Goal: Transaction & Acquisition: Book appointment/travel/reservation

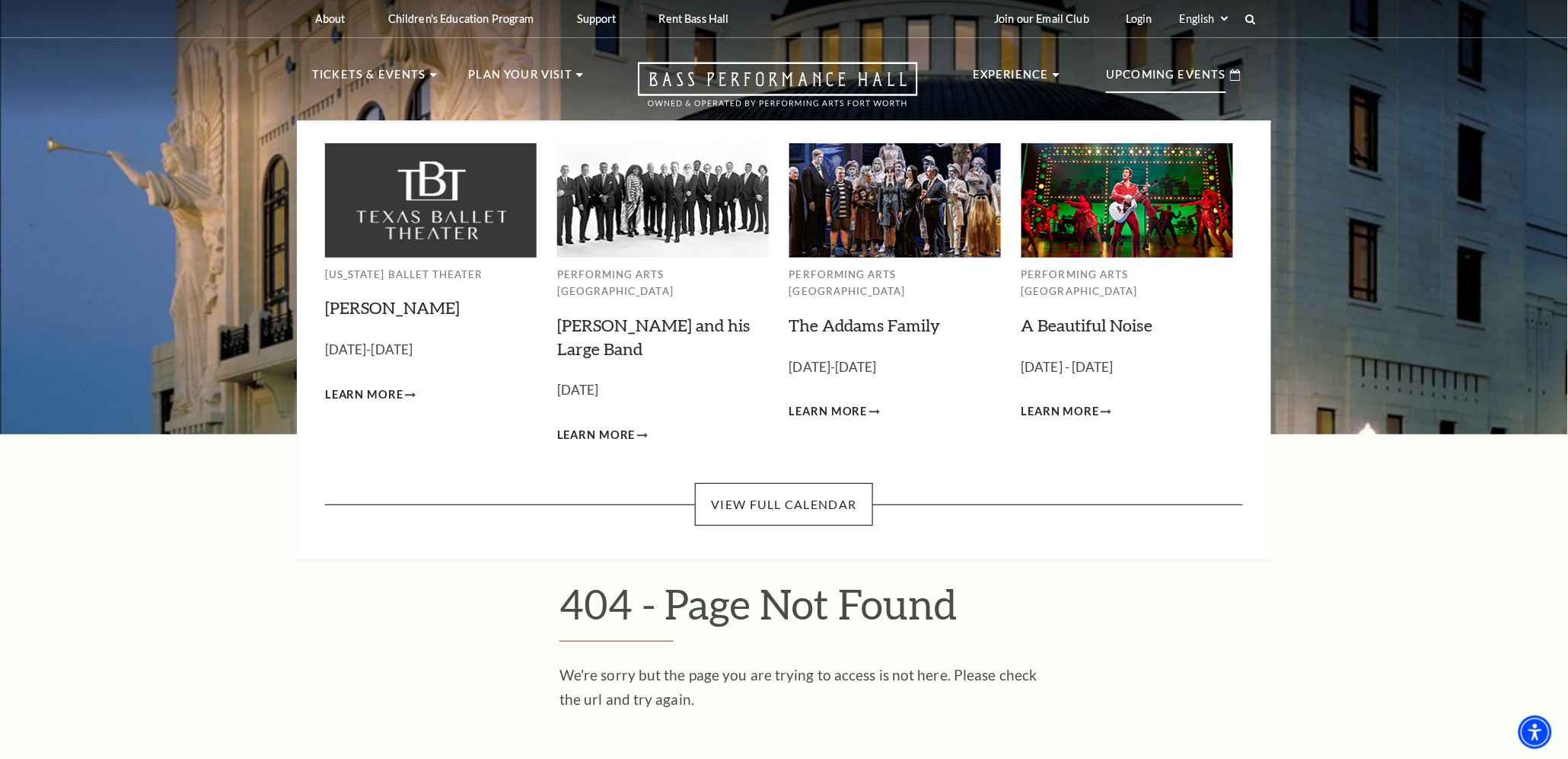
click at [1156, 73] on p "Upcoming Events" at bounding box center [1167, 79] width 121 height 28
click at [782, 486] on link "View Full Calendar" at bounding box center [784, 504] width 177 height 43
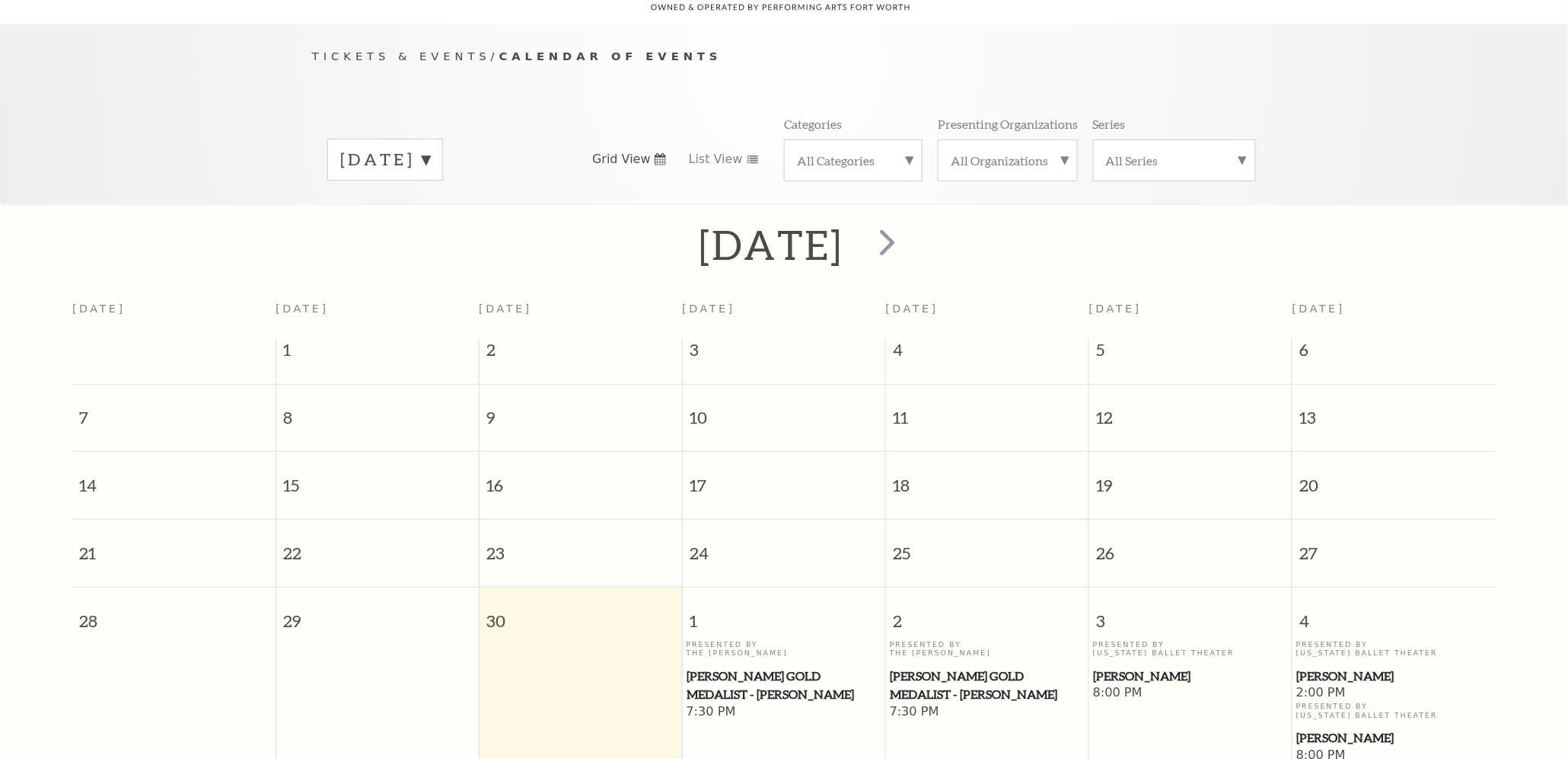
scroll to position [134, 0]
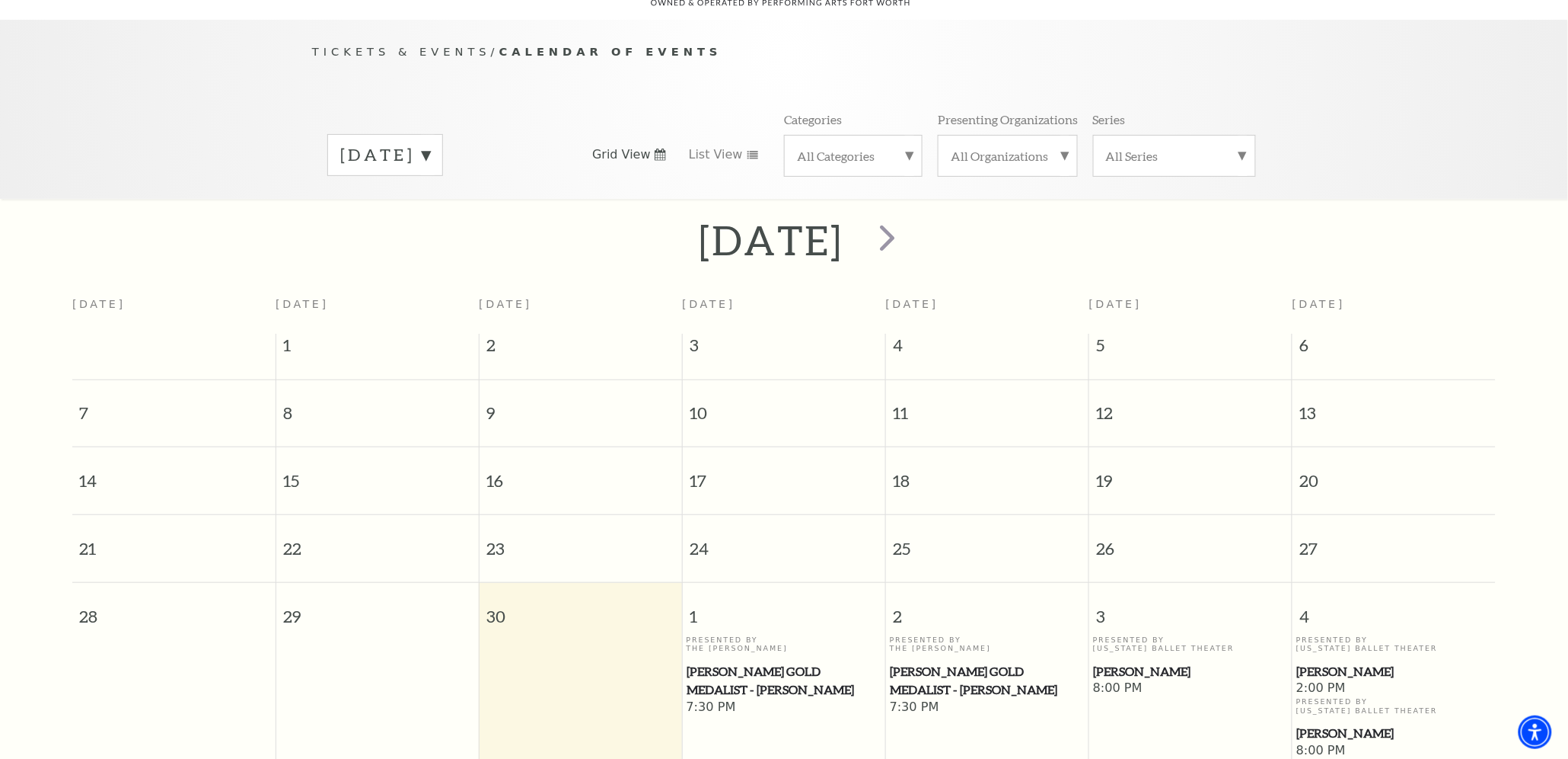
click at [430, 143] on label "[DATE]" at bounding box center [385, 154] width 90 height 24
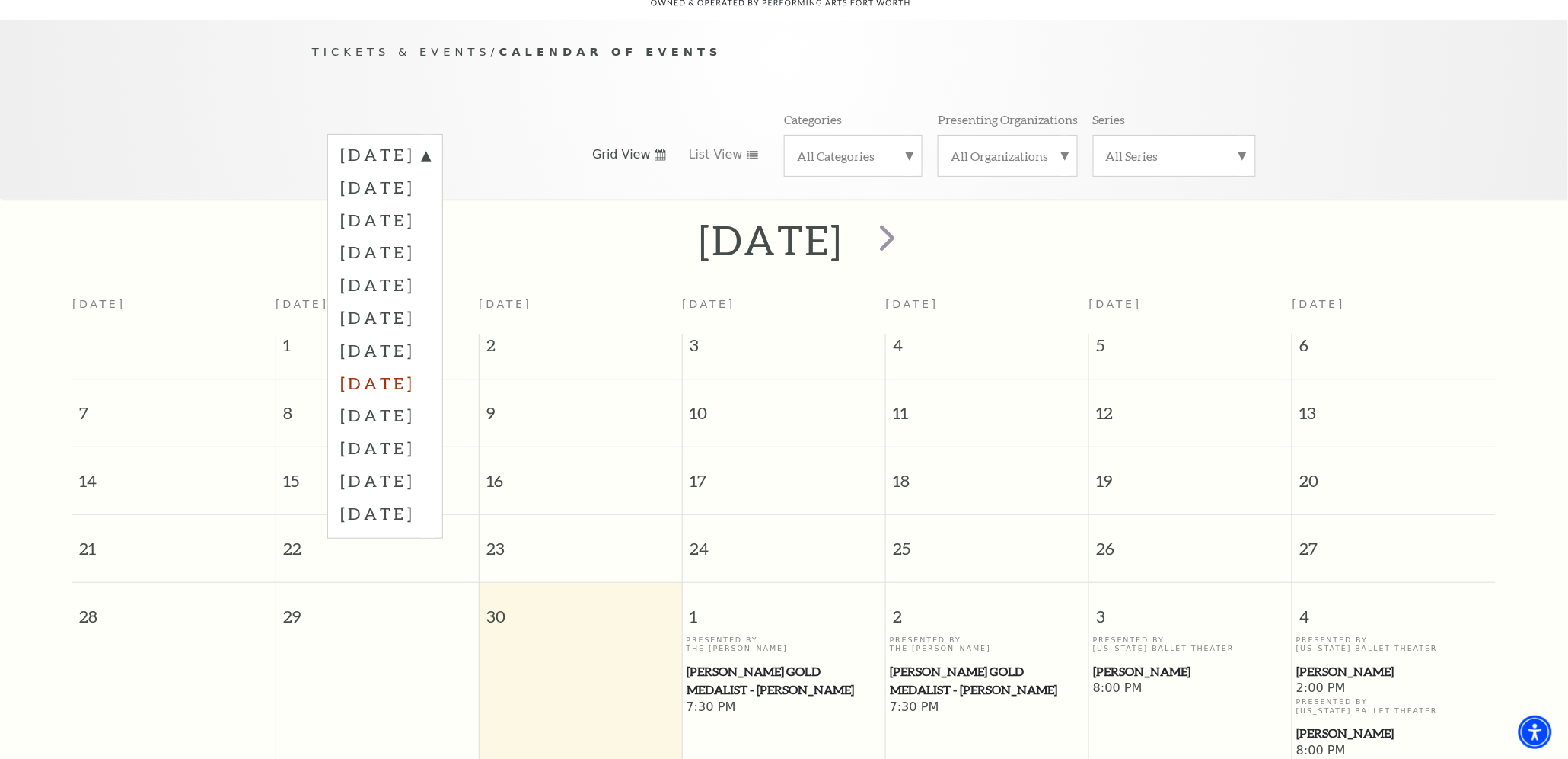
click at [413, 366] on label "[DATE]" at bounding box center [385, 382] width 90 height 33
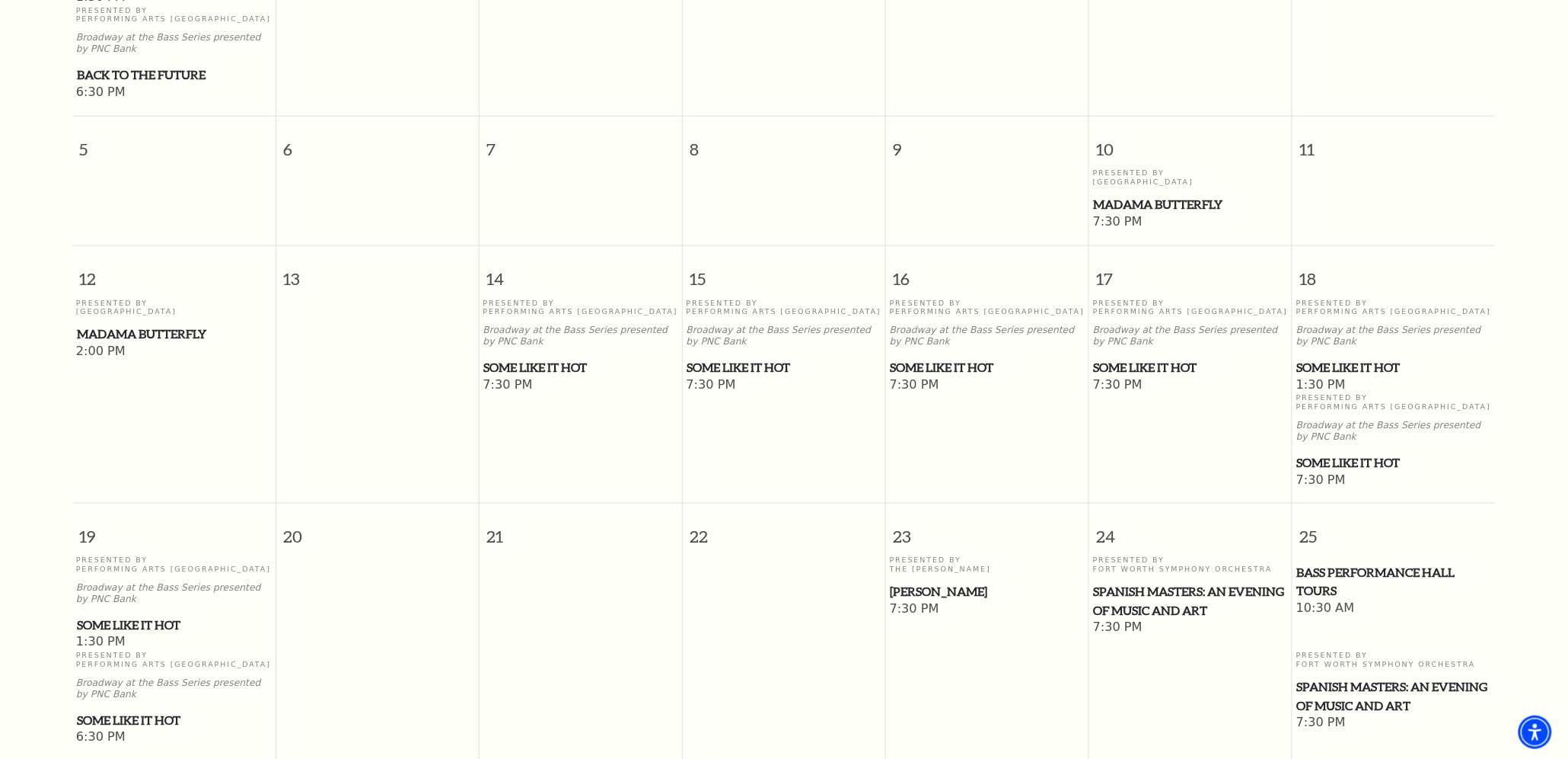
scroll to position [590, 0]
click at [559, 356] on span "Some Like It Hot" at bounding box center [580, 365] width 194 height 19
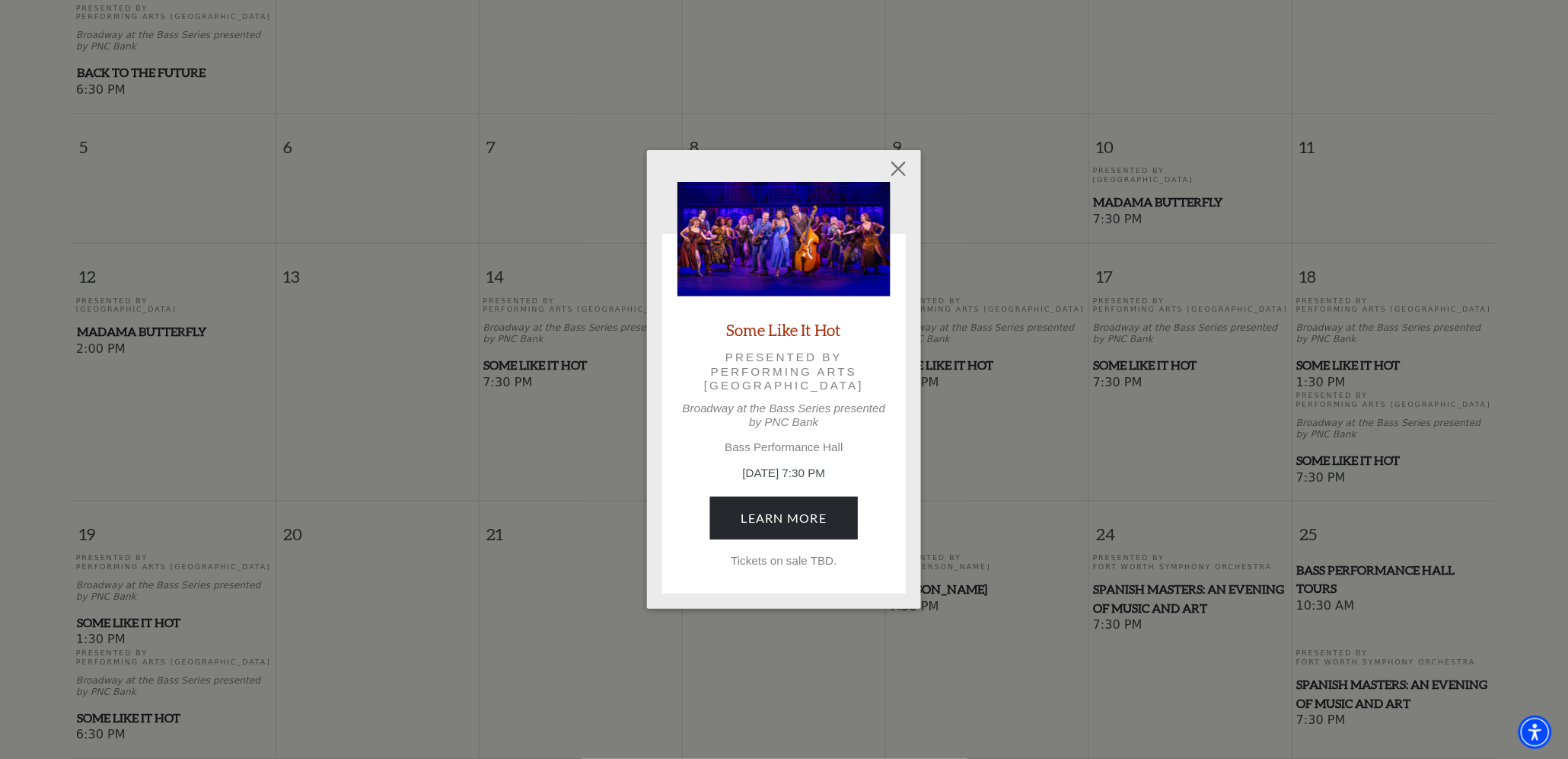
click at [784, 563] on p "Tickets on sale TBD." at bounding box center [784, 561] width 214 height 13
click at [779, 511] on link "Learn More" at bounding box center [784, 518] width 148 height 43
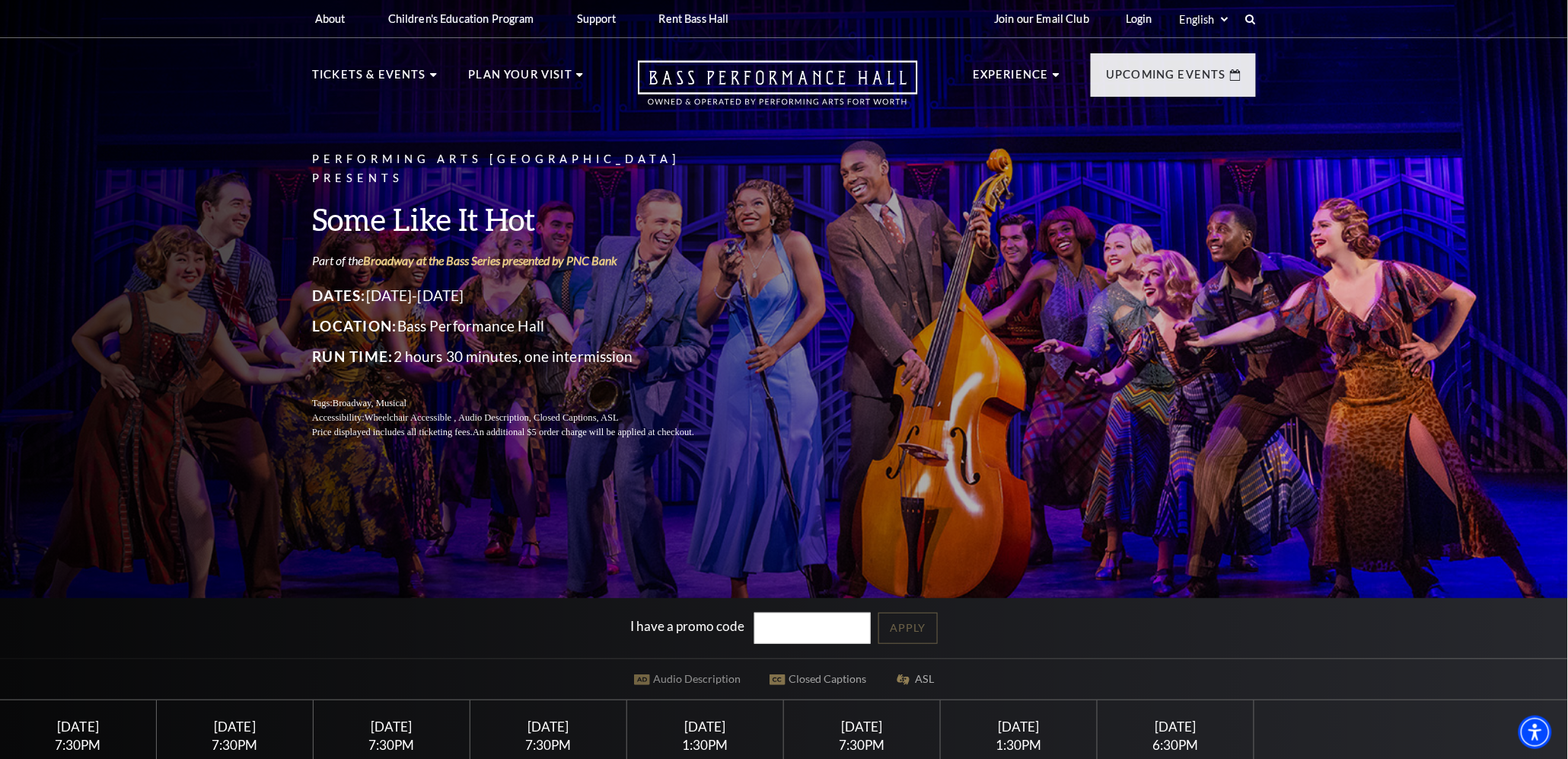
click at [693, 722] on div "Saturday April 18" at bounding box center [706, 725] width 121 height 16
